Goal: Information Seeking & Learning: Learn about a topic

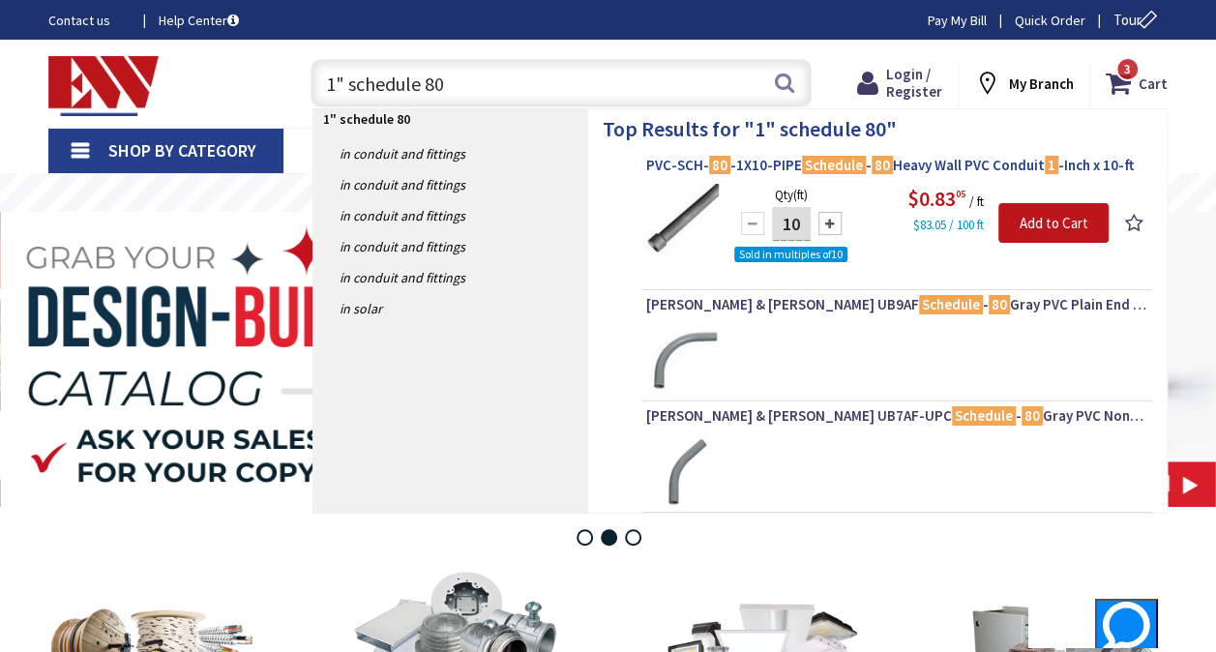
type input "1" schedule 80"
click at [907, 164] on span "PVC-SCH- 80 -1X10-PIPE Schedule - 80 Heavy Wall PVC Conduit 1 -Inch x 10-ft" at bounding box center [896, 165] width 501 height 19
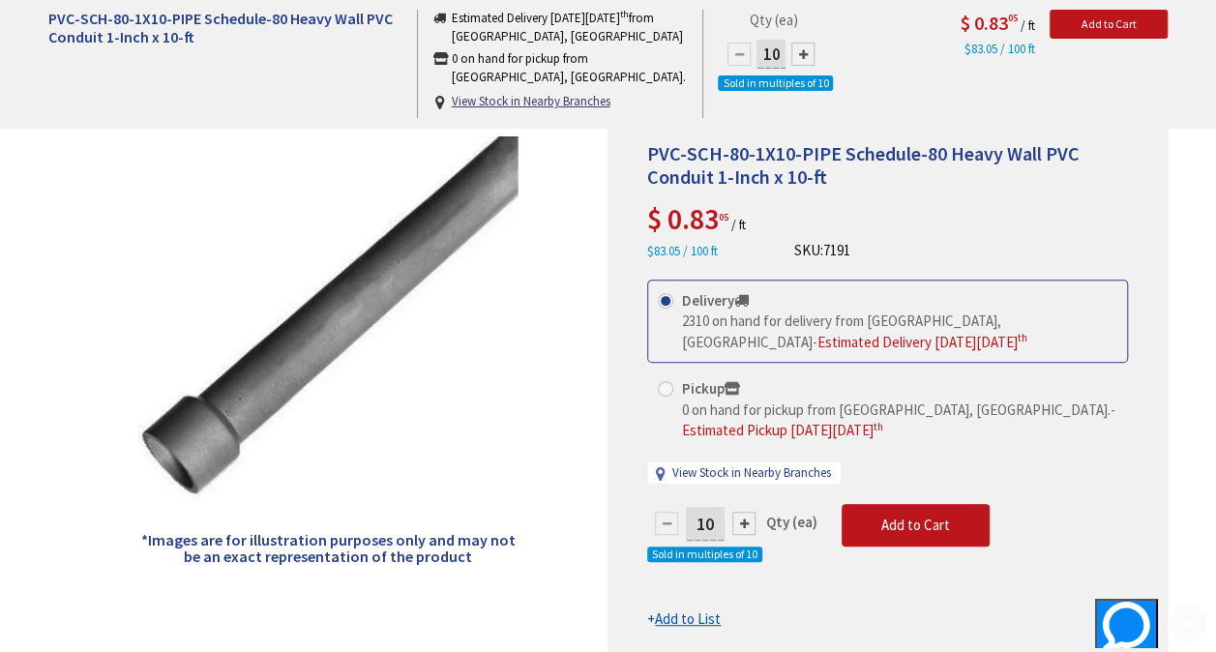
scroll to position [292, 0]
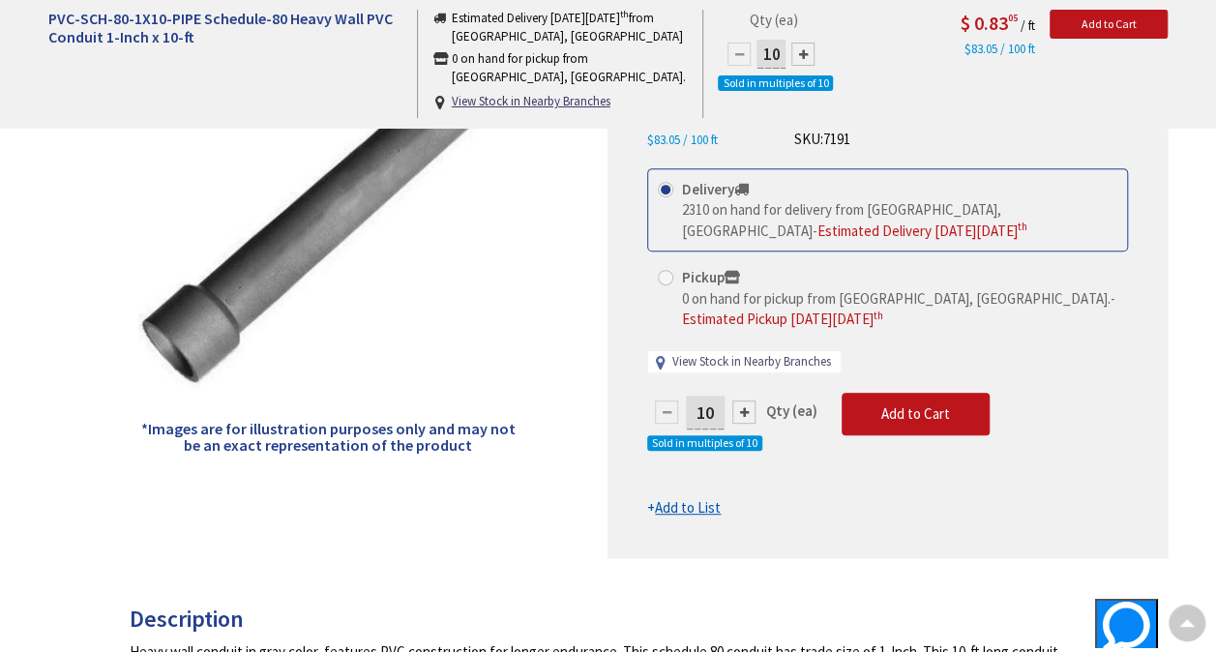
click at [699, 358] on link "View Stock in Nearby Branches" at bounding box center [751, 362] width 159 height 18
select select "data-availability"
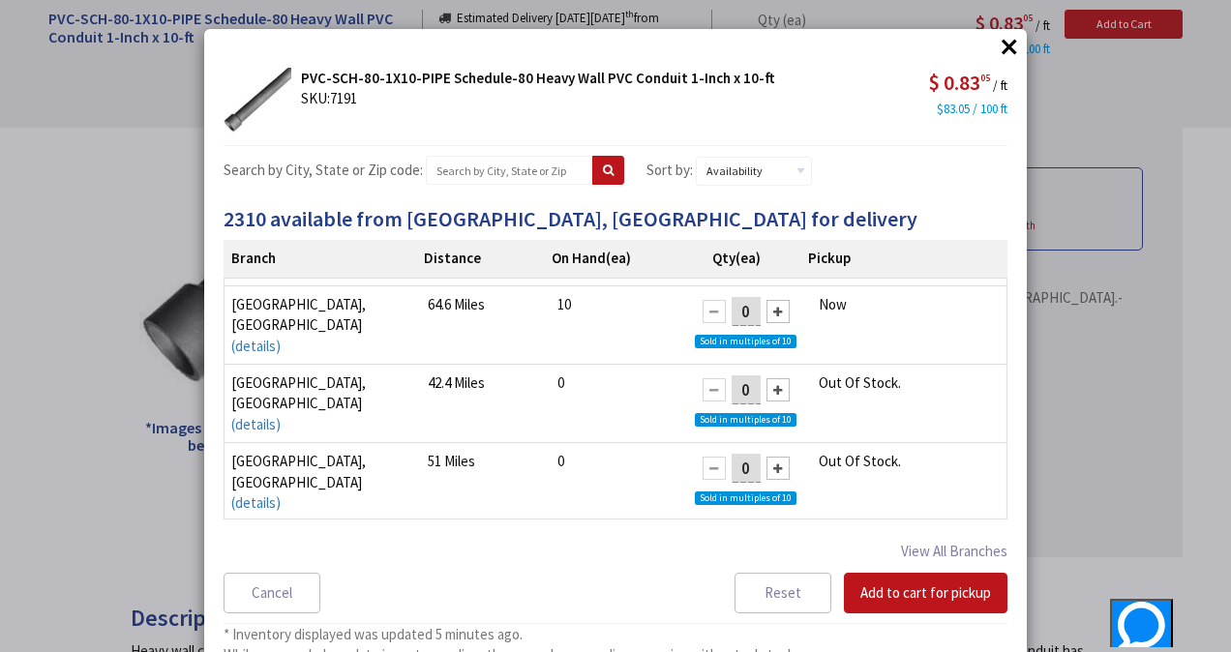
scroll to position [0, 0]
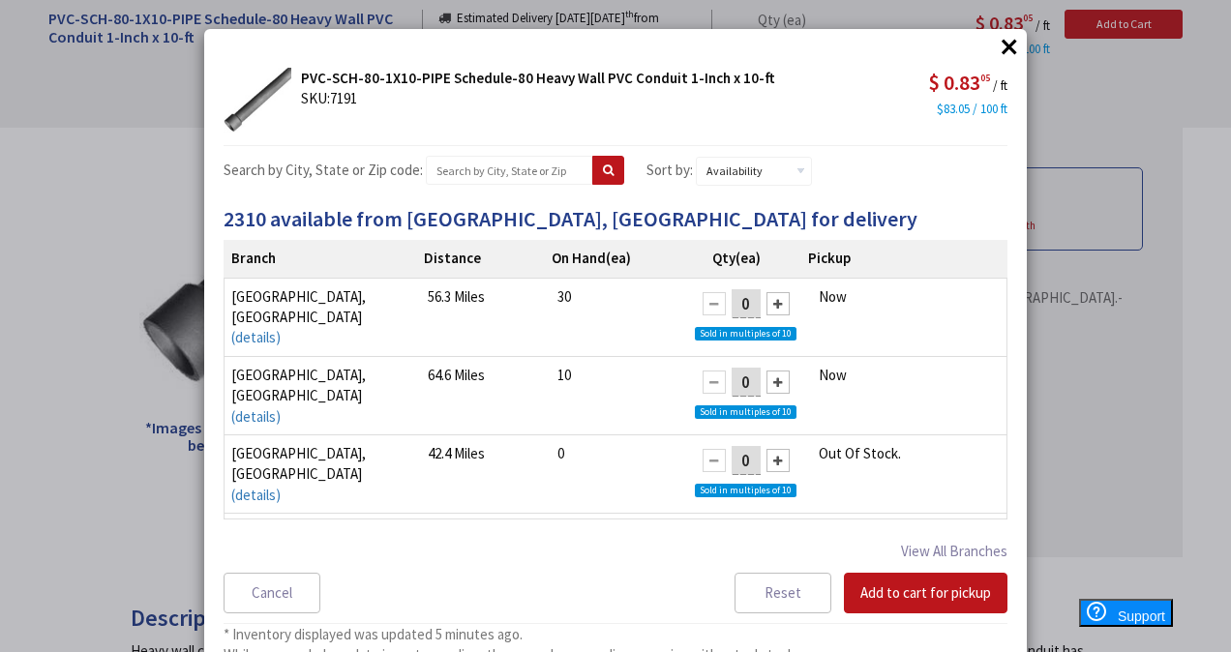
click at [998, 39] on button "×" at bounding box center [1009, 46] width 29 height 29
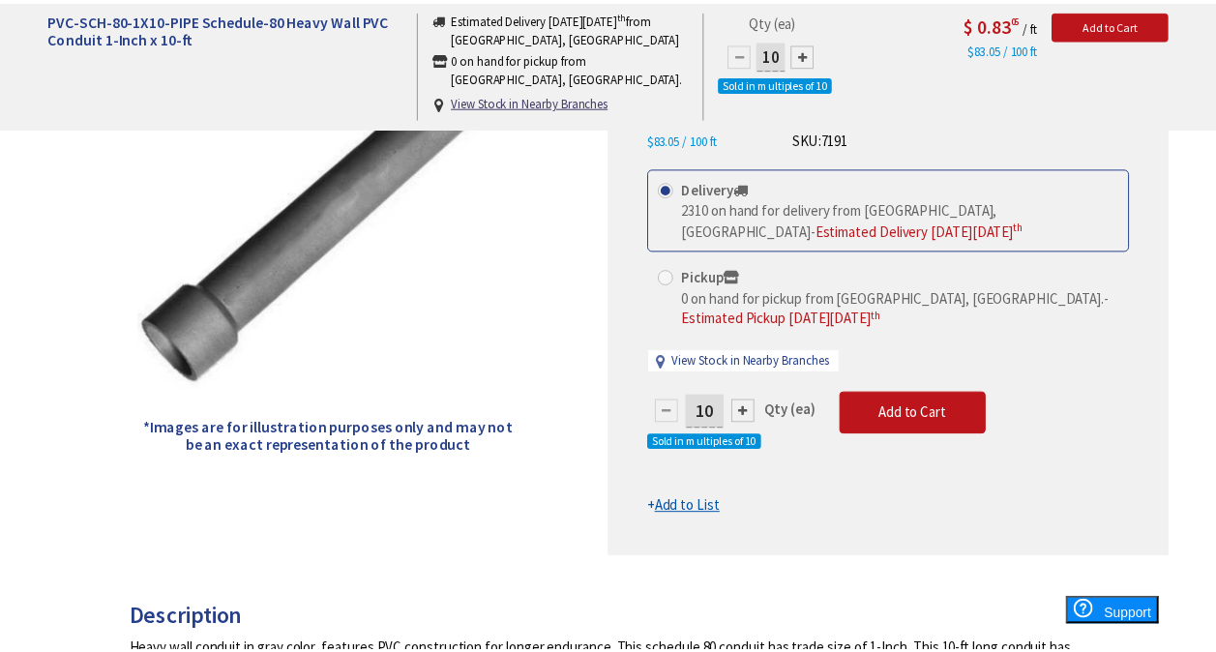
scroll to position [292, 0]
